Goal: Book appointment/travel/reservation

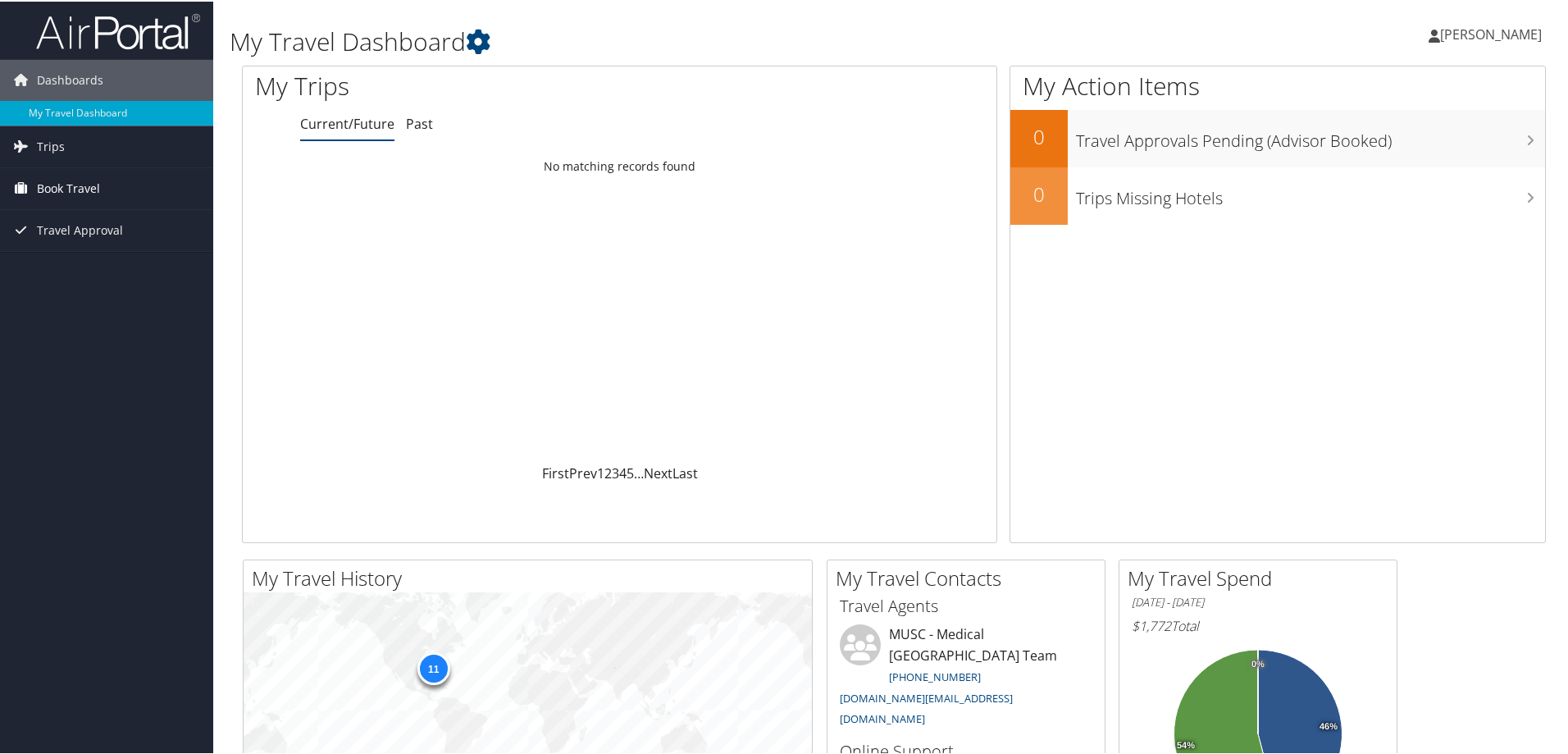
click at [143, 185] on link "Book Travel" at bounding box center [106, 187] width 213 height 41
click at [100, 268] on link "Book/Manage Online Trips" at bounding box center [106, 269] width 213 height 25
click at [55, 270] on link "Book/Manage Online Trips" at bounding box center [106, 269] width 213 height 25
